Goal: Find specific page/section: Find specific page/section

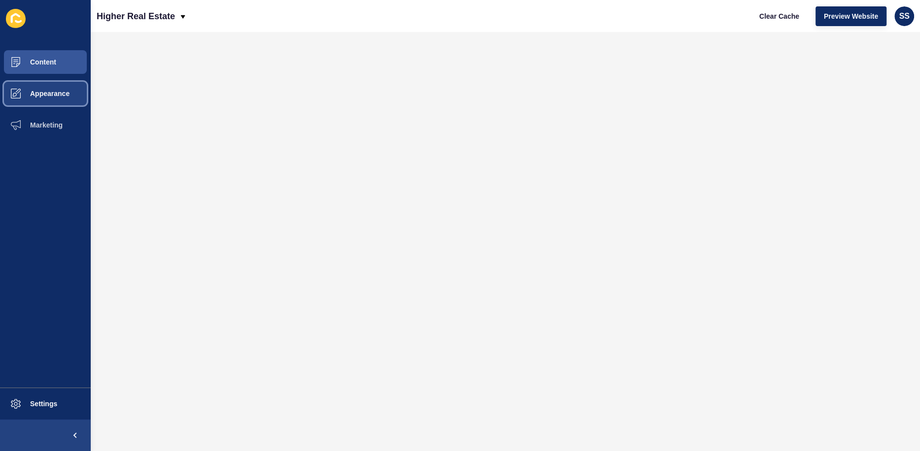
click at [48, 90] on span "Appearance" at bounding box center [34, 94] width 71 height 8
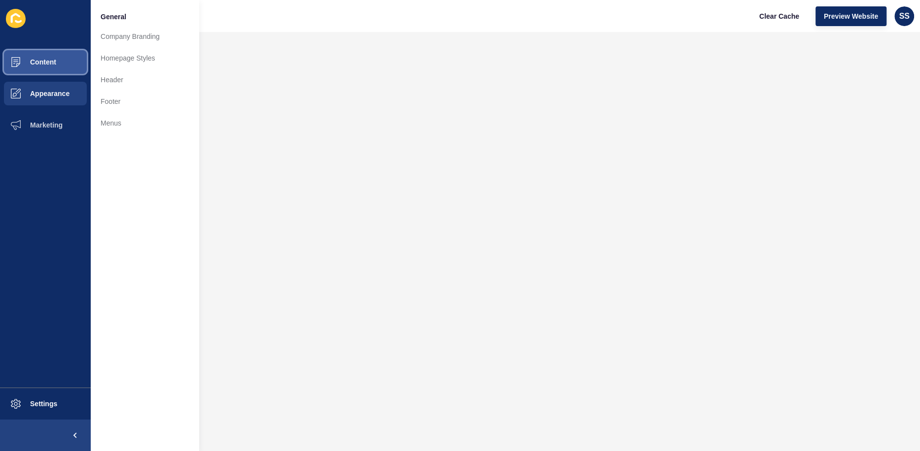
click at [49, 48] on button "Content" at bounding box center [45, 62] width 91 height 32
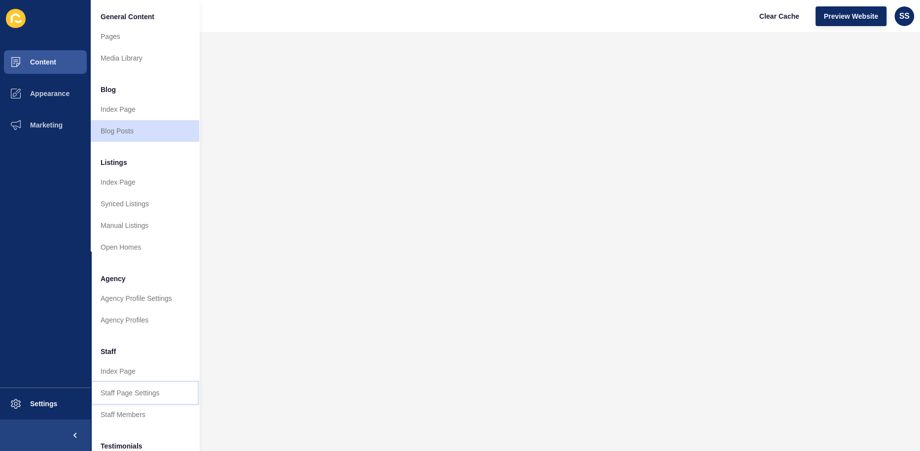
click at [122, 382] on link "Staff Page Settings" at bounding box center [145, 393] width 108 height 22
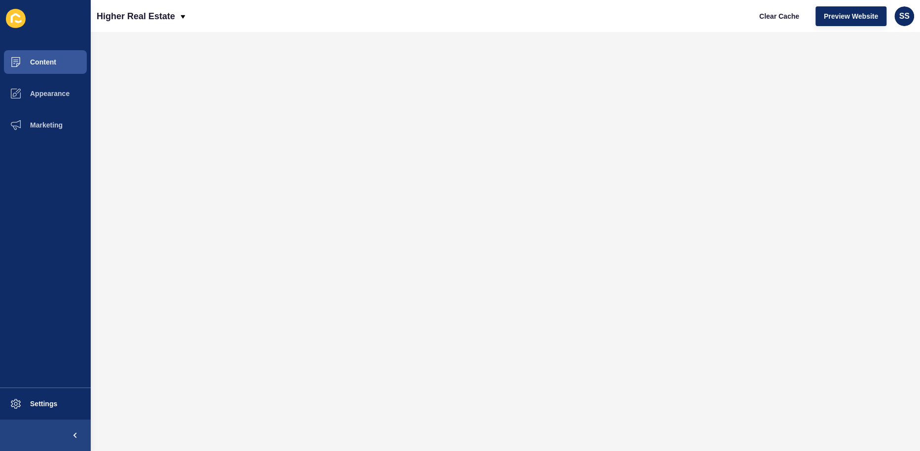
click at [116, 313] on div at bounding box center [505, 222] width 809 height 360
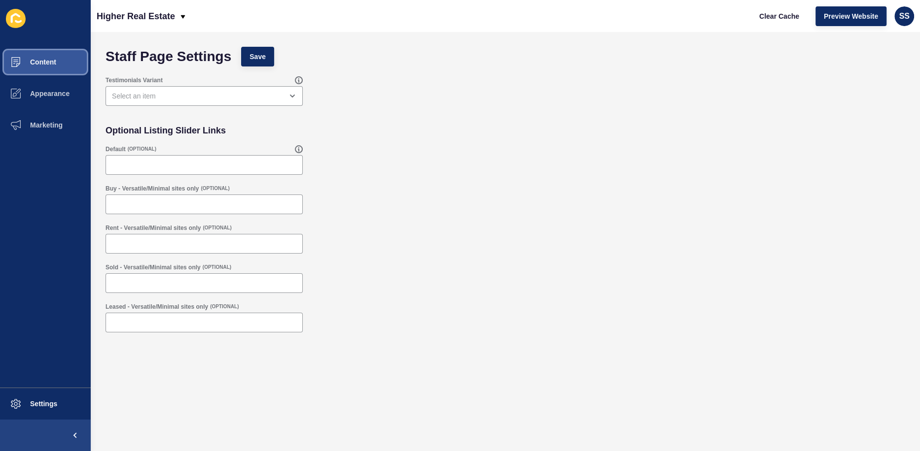
click at [43, 48] on button "Content" at bounding box center [45, 62] width 91 height 32
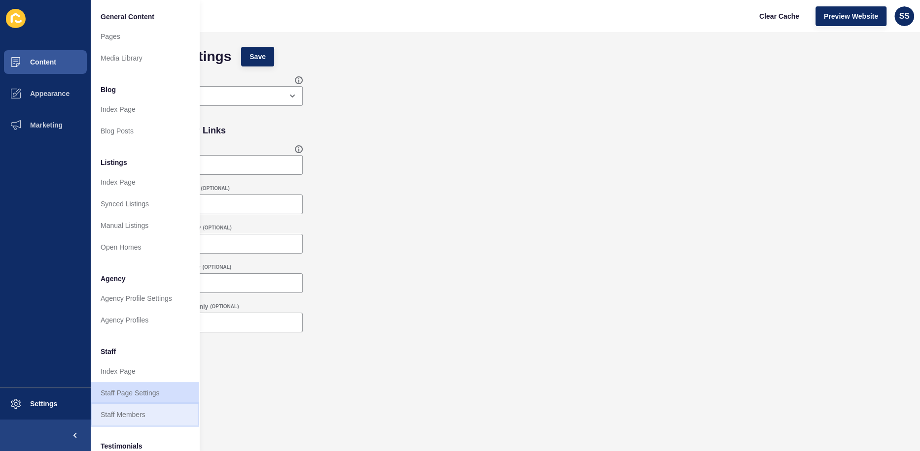
click at [125, 404] on link "Staff Members" at bounding box center [145, 415] width 108 height 22
